Goal: Find specific page/section: Find specific page/section

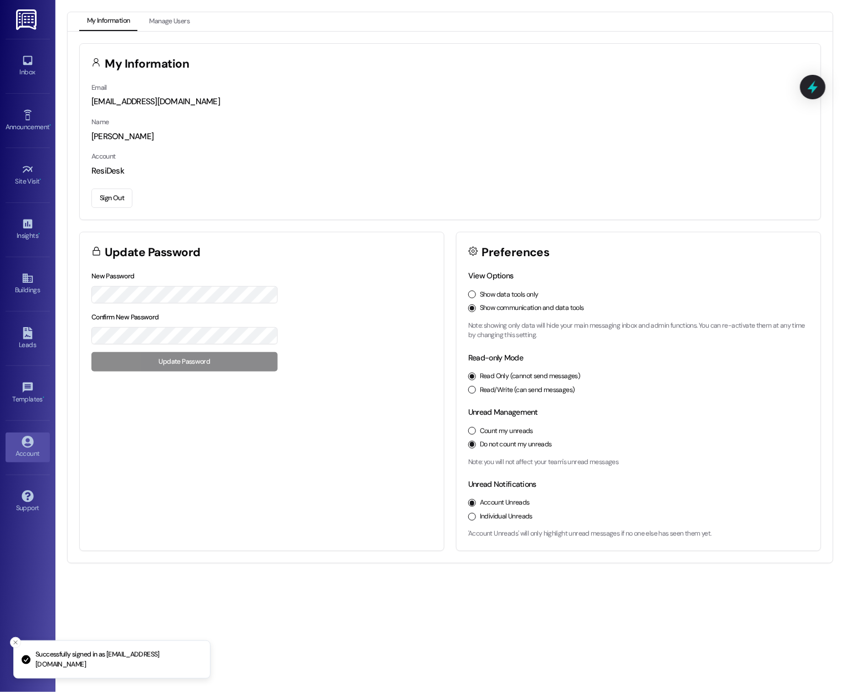
click at [478, 290] on div "Show data tools only" at bounding box center [638, 295] width 341 height 10
click at [469, 295] on button "Show data tools only" at bounding box center [472, 294] width 8 height 8
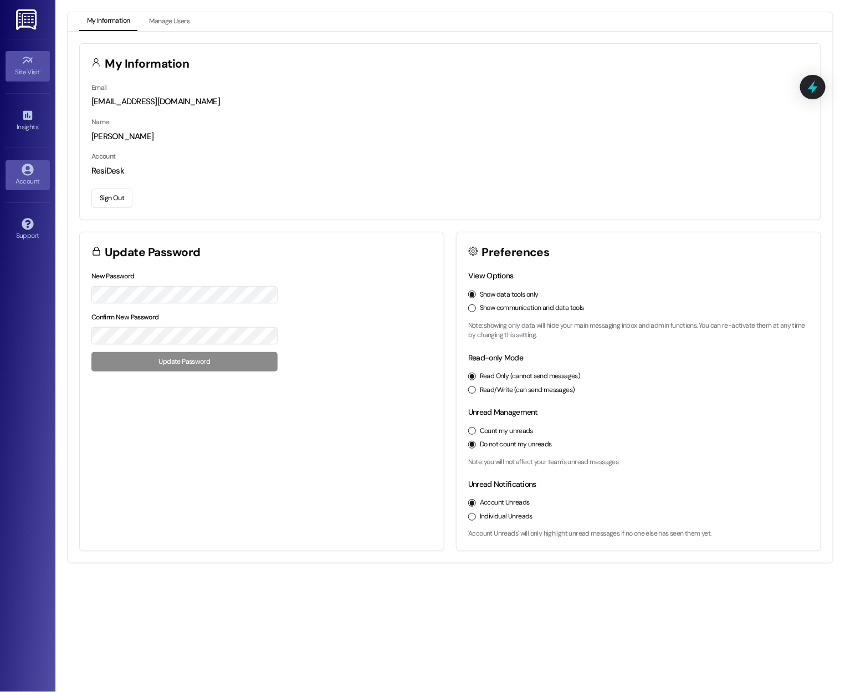
click at [22, 73] on div "Site Visit •" at bounding box center [27, 71] width 55 height 11
